Goal: Check status

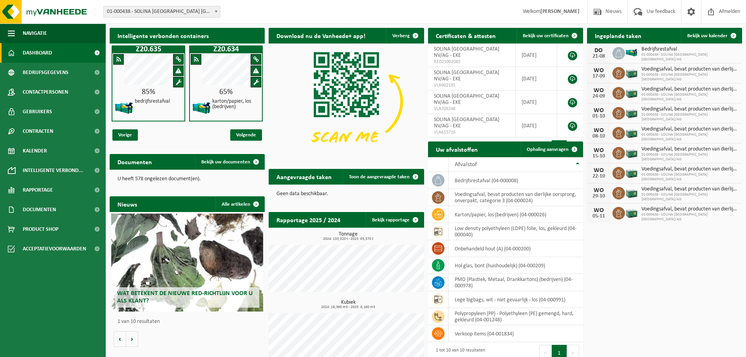
click at [217, 9] on span at bounding box center [216, 11] width 8 height 10
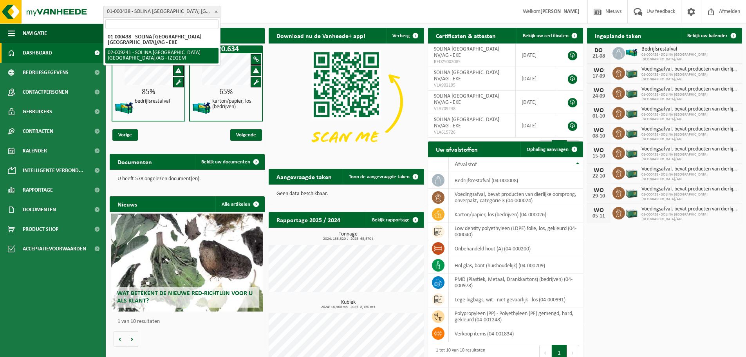
select select "13150"
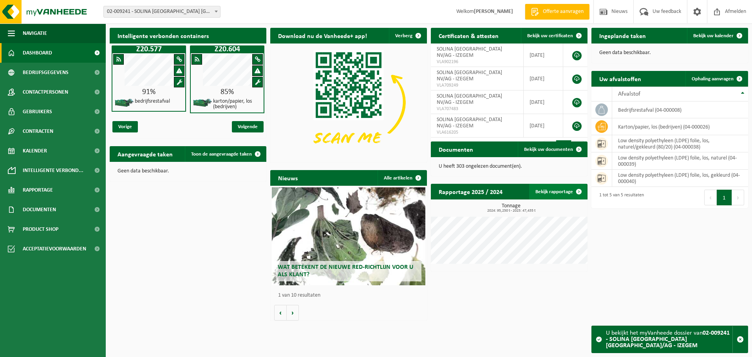
click at [553, 194] on link "Bekijk rapportage" at bounding box center [558, 192] width 58 height 16
